Goal: Task Accomplishment & Management: Check status

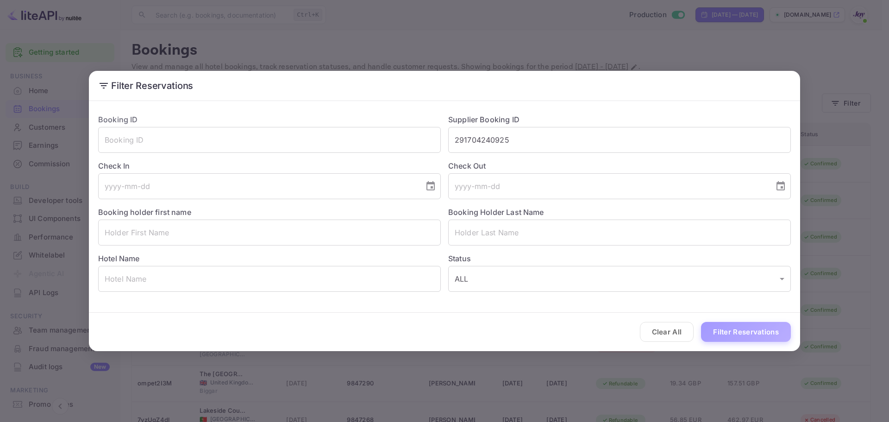
click at [745, 337] on button "Filter Reservations" at bounding box center [746, 332] width 90 height 20
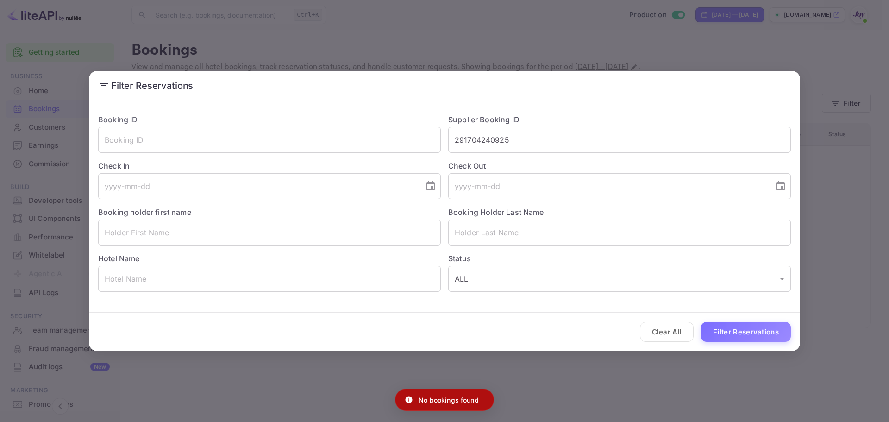
drag, startPoint x: 664, startPoint y: 334, endPoint x: 664, endPoint y: 324, distance: 10.7
click at [664, 333] on button "Clear All" at bounding box center [667, 332] width 54 height 20
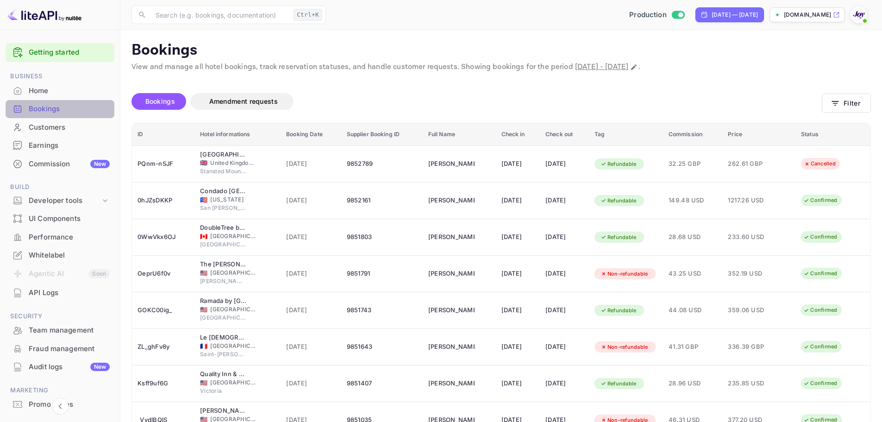
click at [68, 110] on div "Bookings" at bounding box center [69, 109] width 81 height 11
click at [844, 107] on button "Filter" at bounding box center [846, 103] width 49 height 19
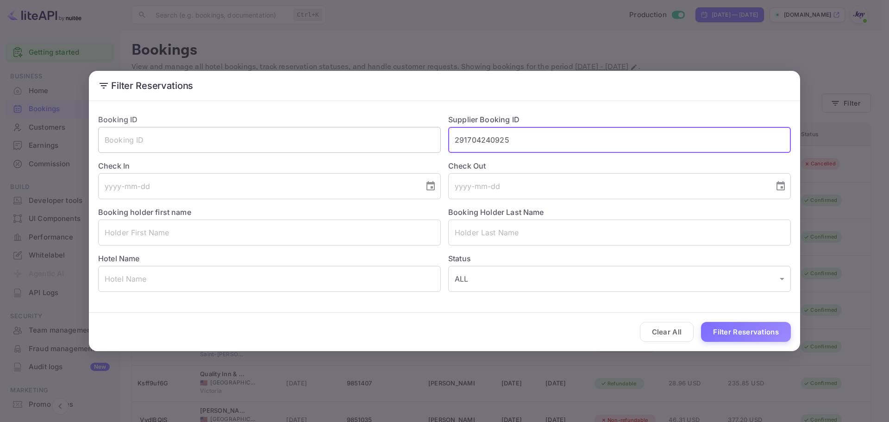
drag, startPoint x: 526, startPoint y: 142, endPoint x: 346, endPoint y: 139, distance: 180.1
click at [346, 139] on div "Booking ID ​ Supplier Booking ID 291704240925 ​ Check In ​ Check Out ​ Booking …" at bounding box center [441, 198] width 700 height 185
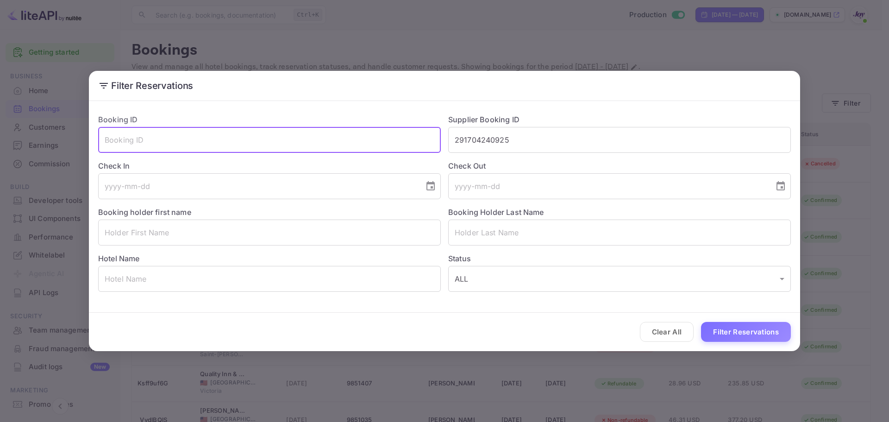
click at [150, 143] on input "text" at bounding box center [269, 140] width 343 height 26
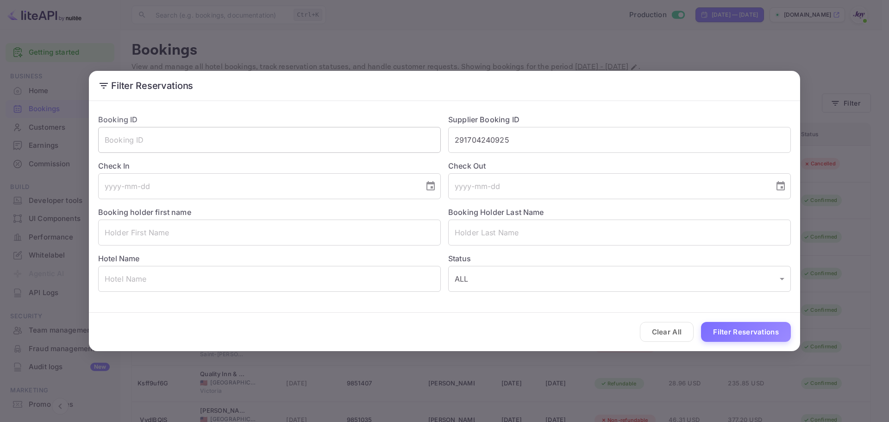
click at [243, 134] on input "text" at bounding box center [269, 140] width 343 height 26
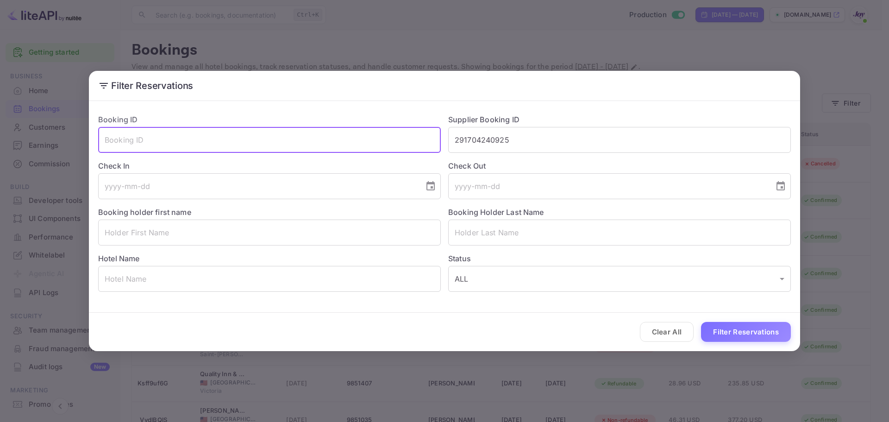
paste input "INVAUrVqrJM"
type input "INVAUrVqrJM"
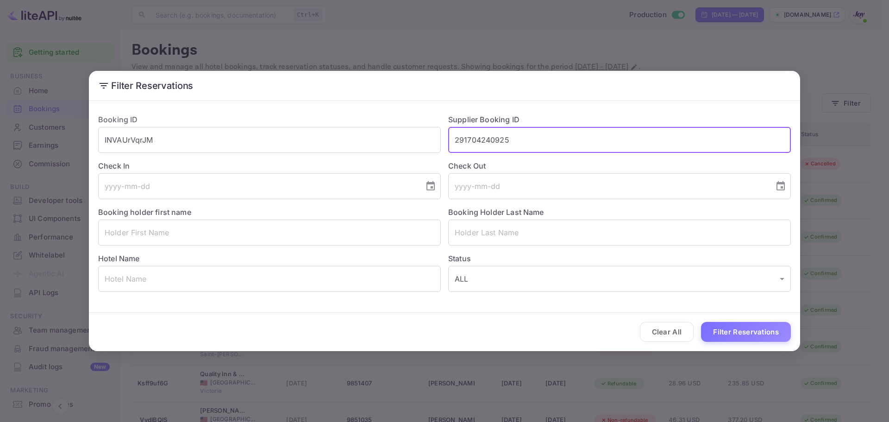
click at [514, 139] on input "291704240925" at bounding box center [619, 140] width 343 height 26
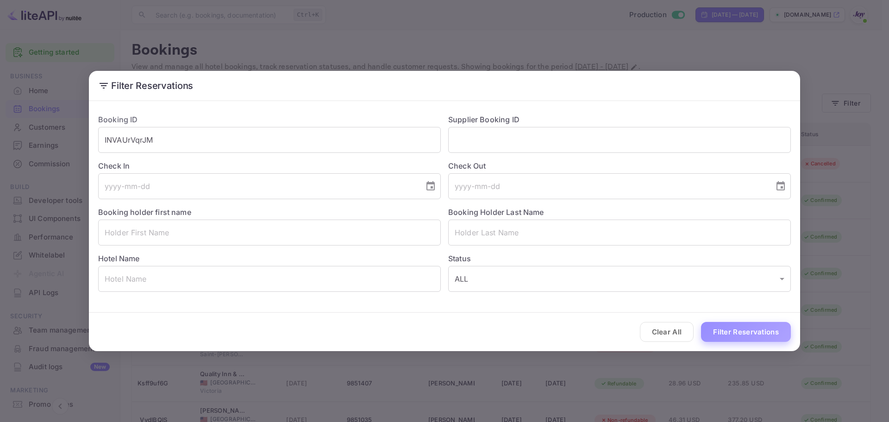
click at [760, 332] on button "Filter Reservations" at bounding box center [746, 332] width 90 height 20
